Goal: Transaction & Acquisition: Purchase product/service

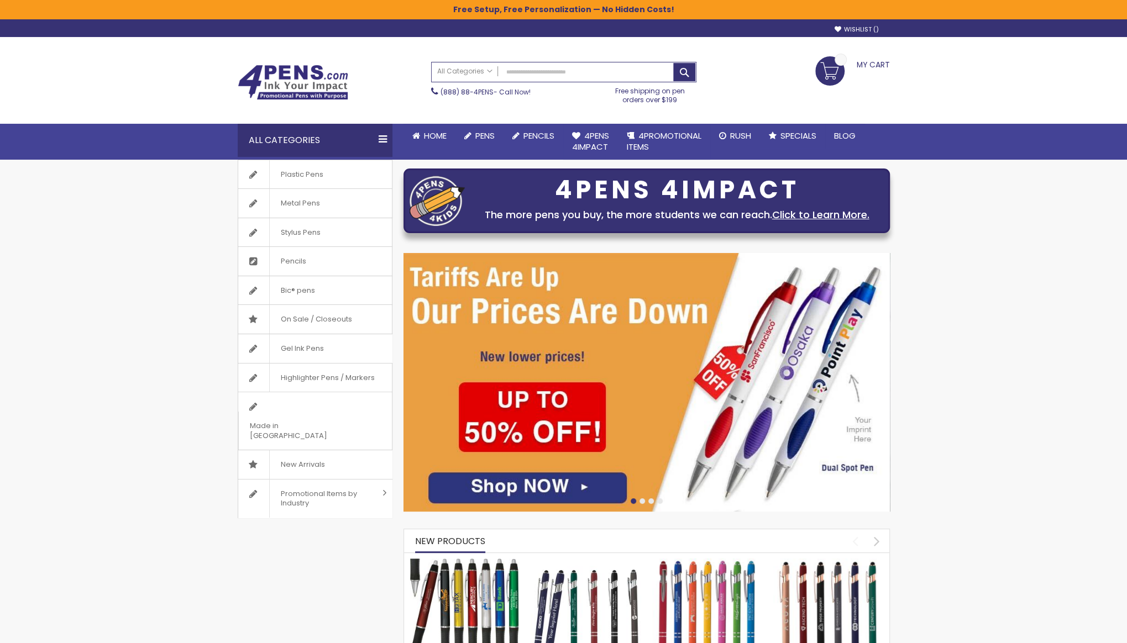
click at [636, 415] on img at bounding box center [647, 382] width 486 height 259
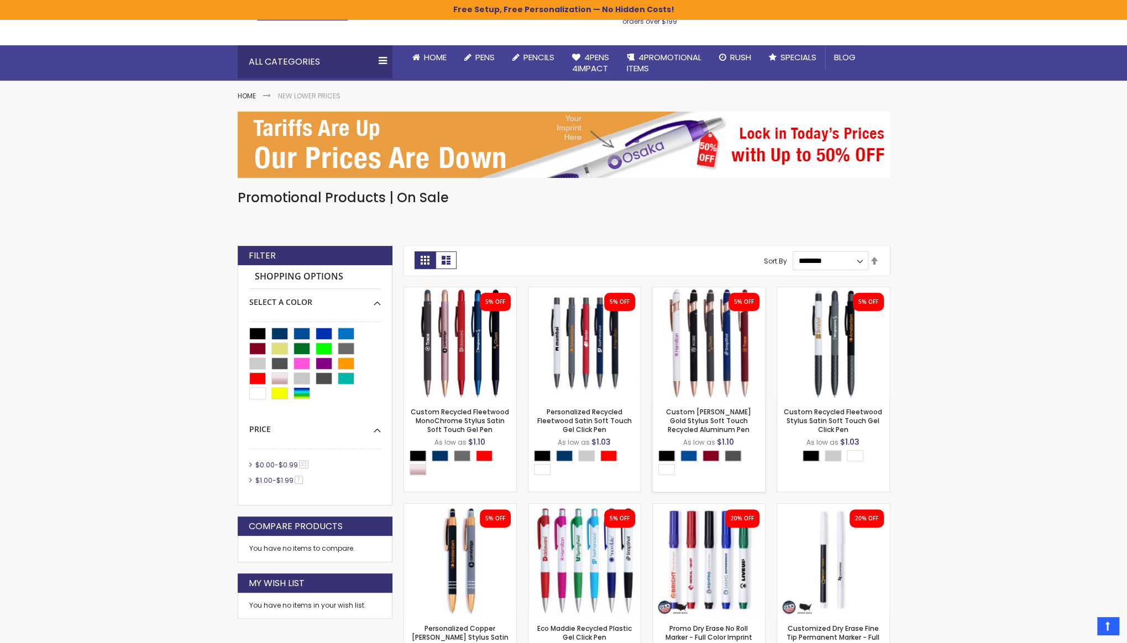
scroll to position [81, 0]
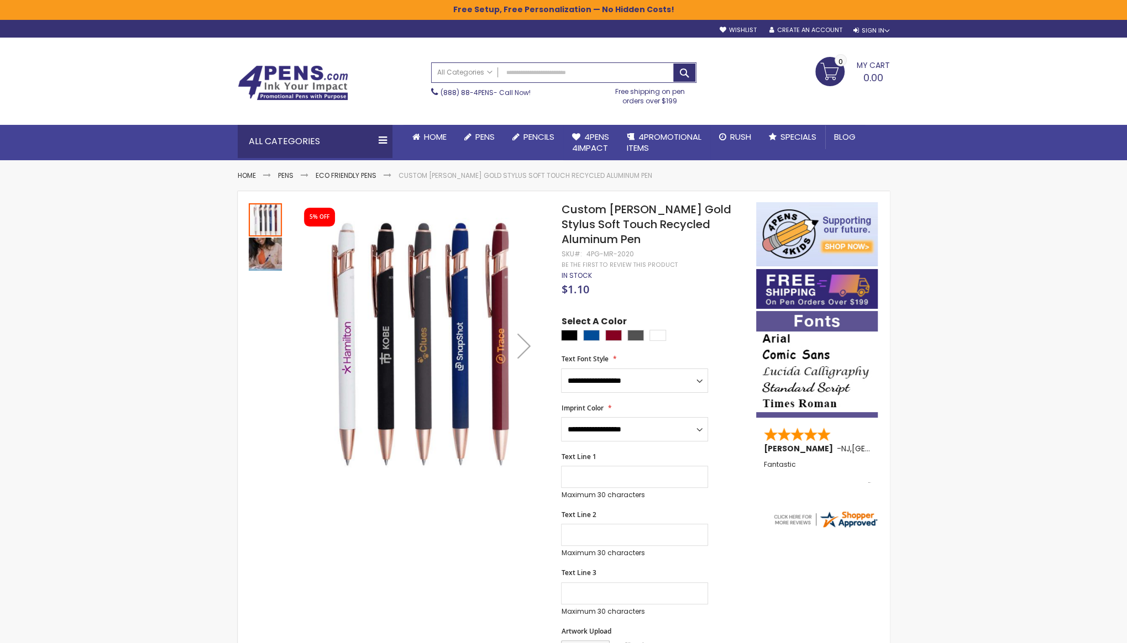
click at [276, 265] on img "Custom Lexi Rose Gold Stylus Soft Touch Recycled Aluminum Pen" at bounding box center [265, 254] width 33 height 33
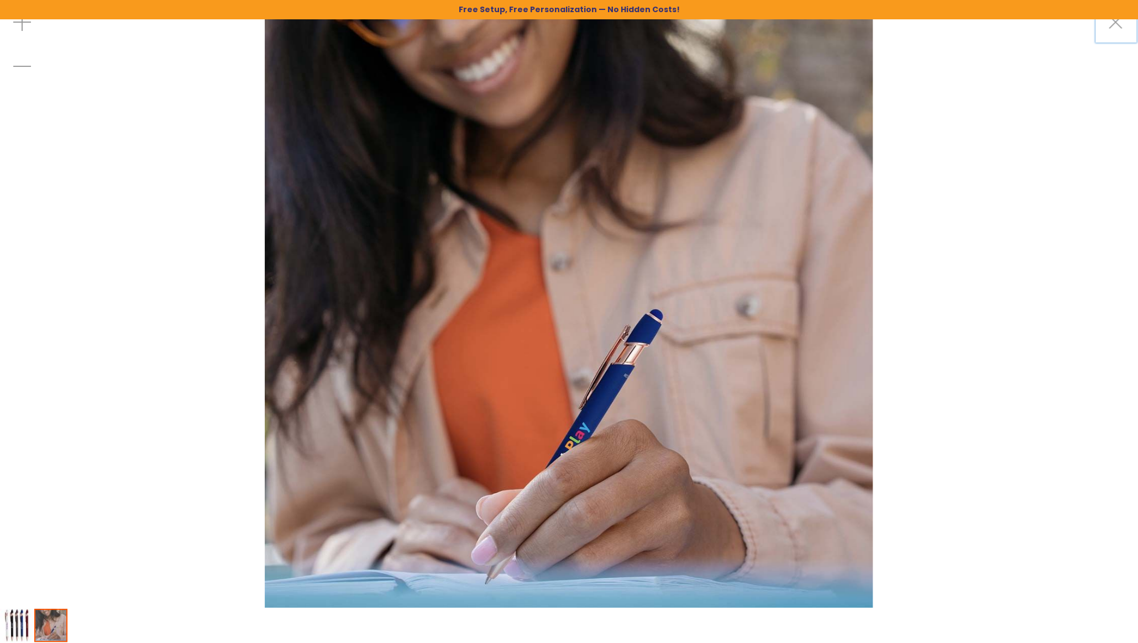
drag, startPoint x: 1117, startPoint y: 27, endPoint x: 504, endPoint y: 321, distance: 679.2
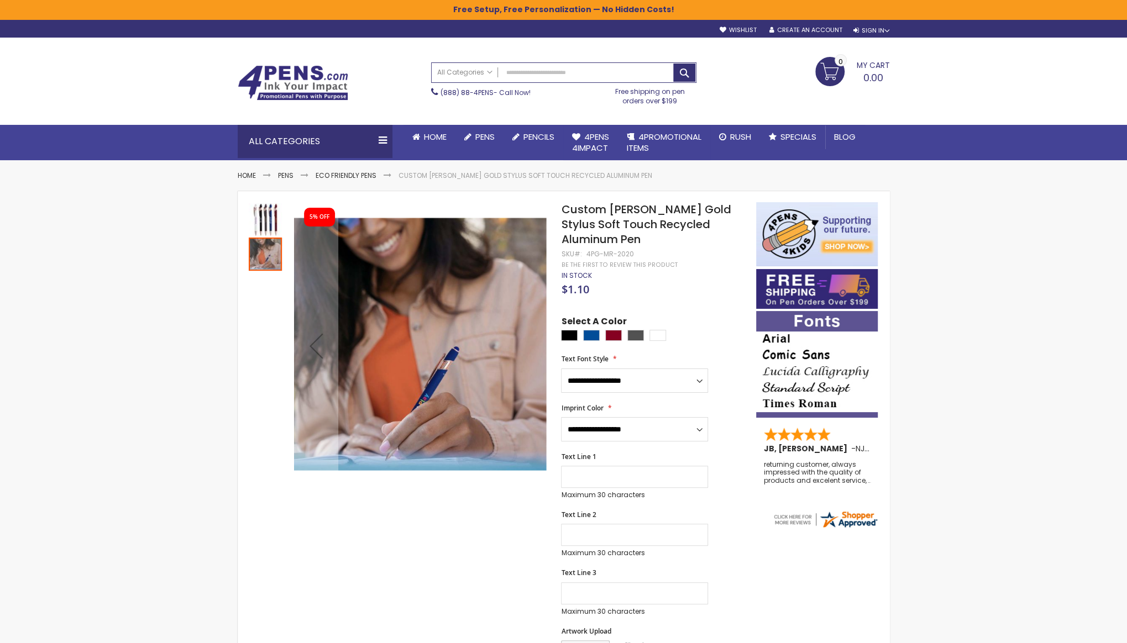
click at [265, 219] on img "Custom Lexi Rose Gold Stylus Soft Touch Recycled Aluminum Pen" at bounding box center [265, 219] width 33 height 33
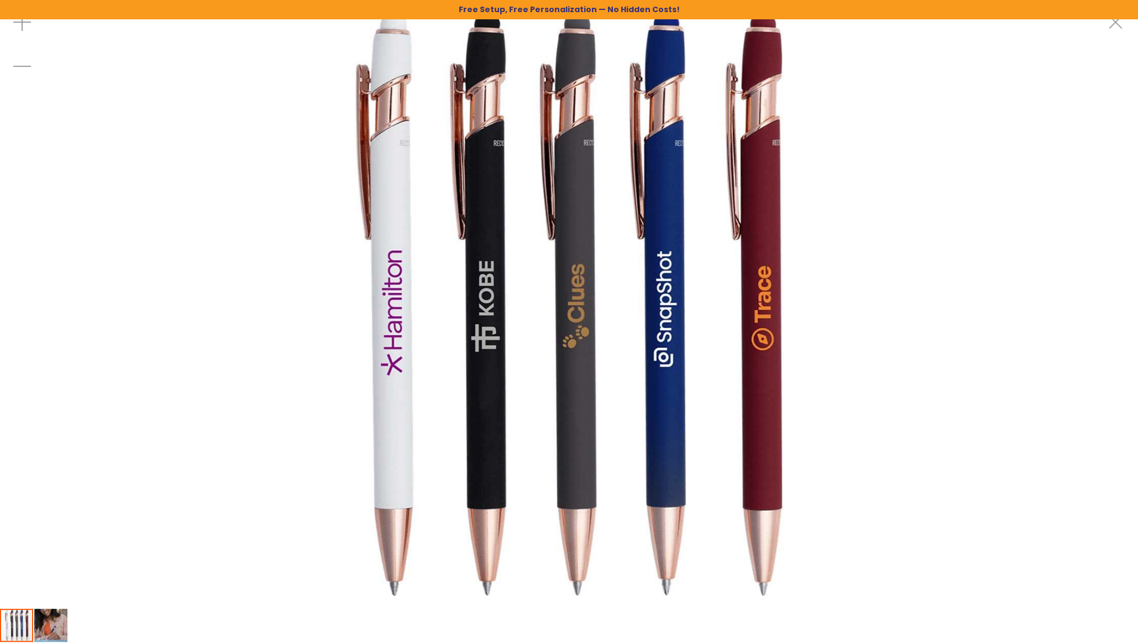
click at [1116, 25] on div "Skip to Content sample Wishlist Sign Out Sign In Sign In ******* Login Forgot Y…" at bounding box center [569, 29] width 1138 height 18
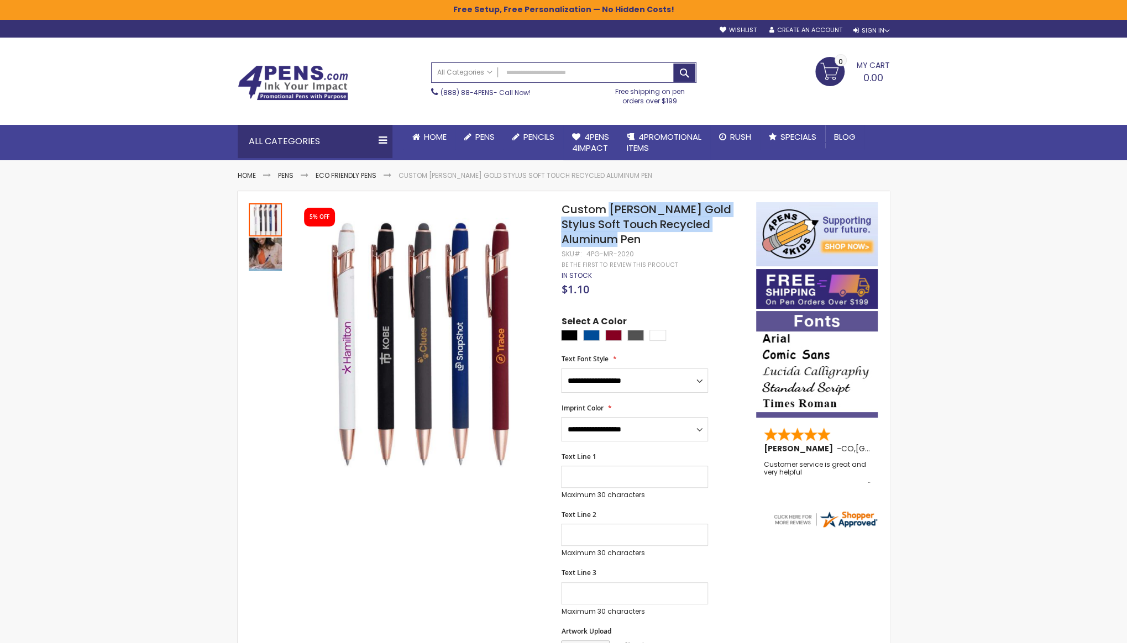
drag, startPoint x: 610, startPoint y: 212, endPoint x: 588, endPoint y: 242, distance: 37.5
click at [588, 242] on h1 "Custom [PERSON_NAME] Gold Stylus Soft Touch Recycled Aluminum Pen" at bounding box center [653, 224] width 184 height 45
copy span "Lexi Rose Gold Stylus Soft Touch Recycled Aluminum Pen"
